Goal: Task Accomplishment & Management: Use online tool/utility

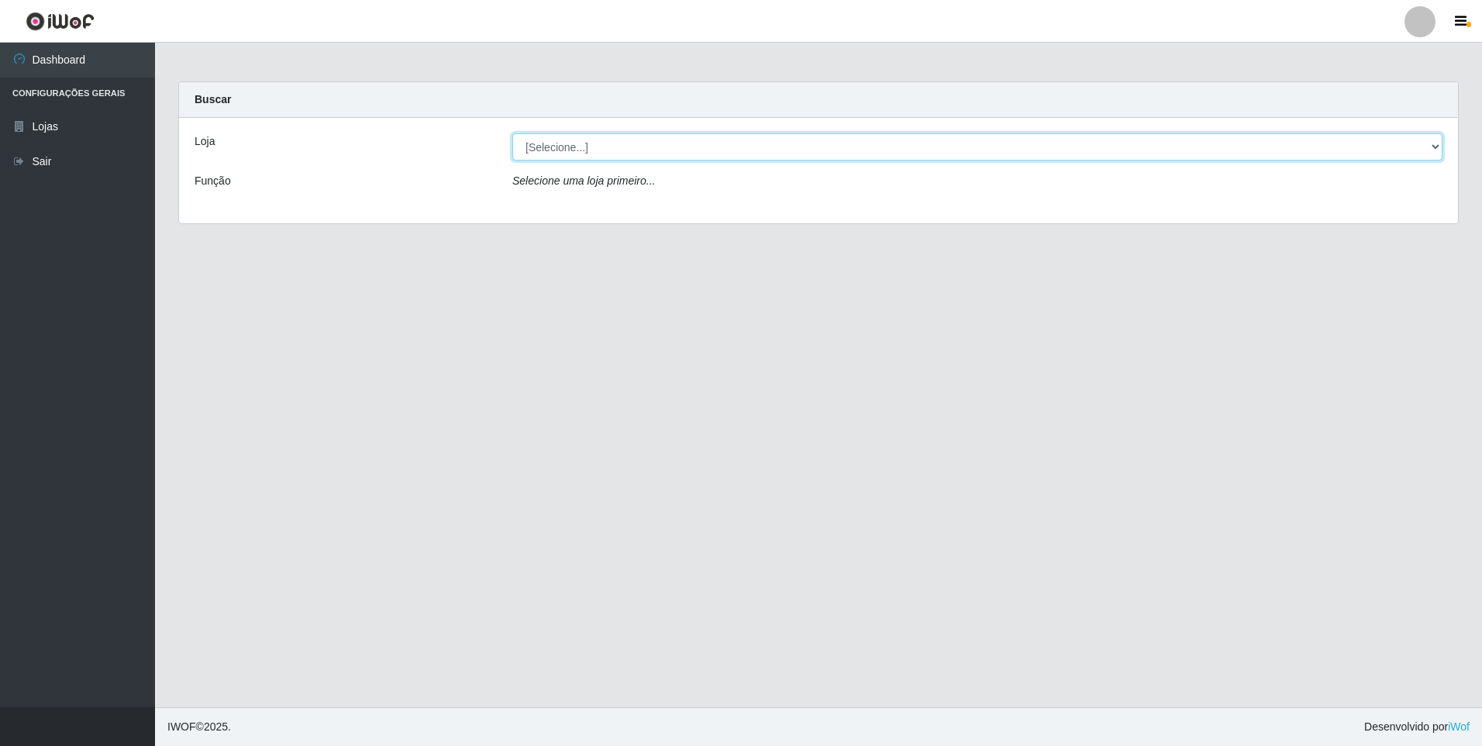
click at [1434, 145] on select "[Selecione...] Extrabom - Loja 01 Centro de Distribuição" at bounding box center [977, 146] width 930 height 27
select select "435"
click at [512, 133] on select "[Selecione...] Extrabom - Loja 01 Centro de Distribuição" at bounding box center [977, 146] width 930 height 27
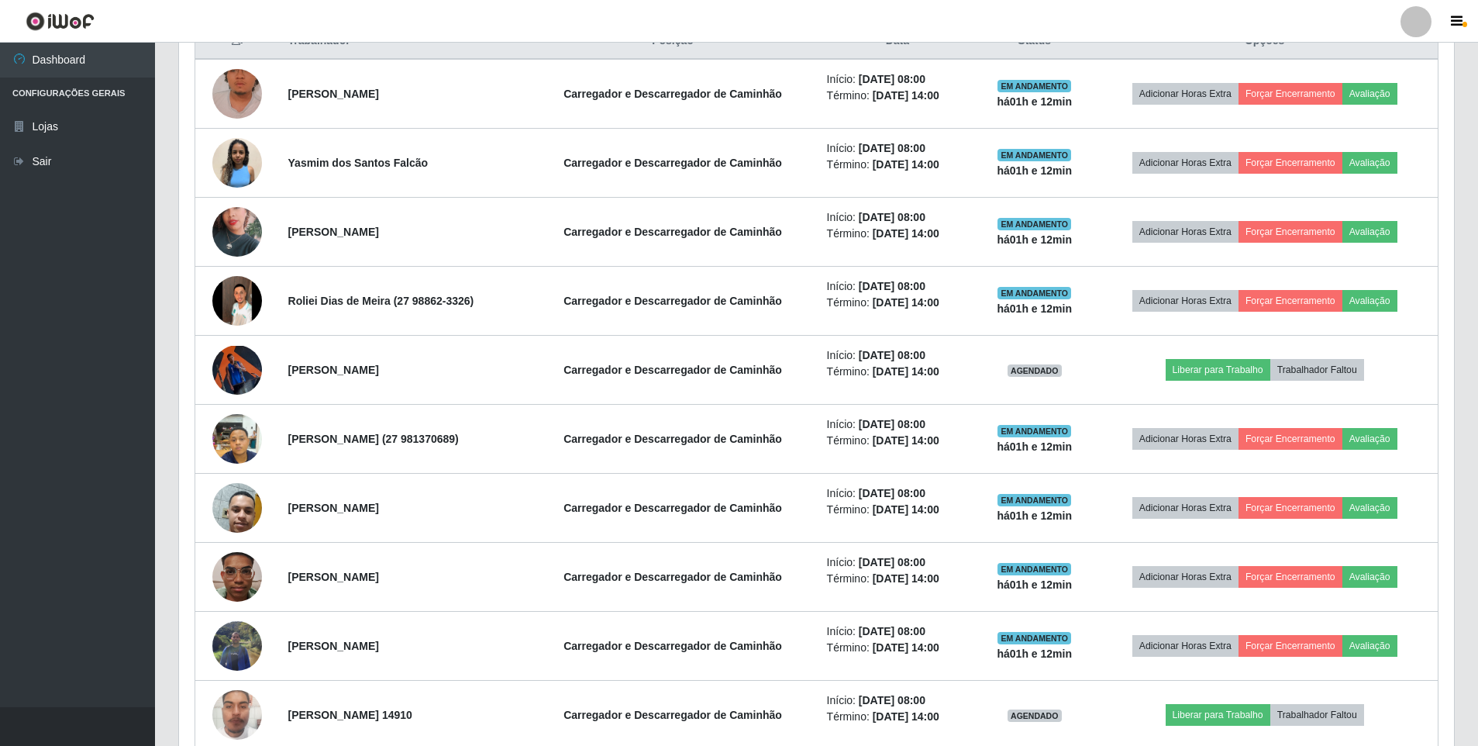
scroll to position [698, 0]
